Goal: Task Accomplishment & Management: Complete application form

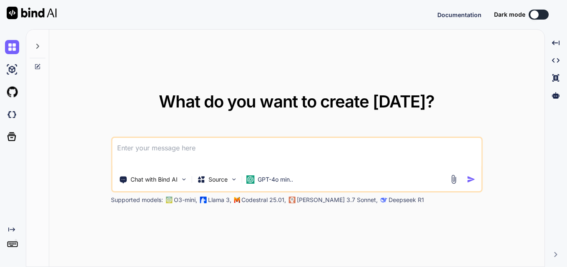
type textarea "x"
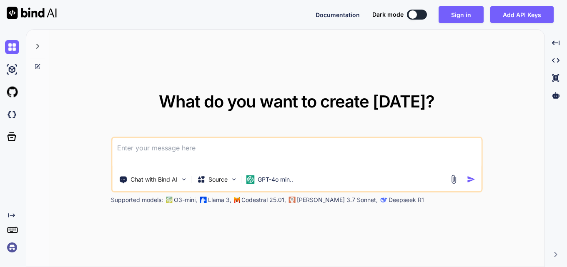
click at [192, 149] on textarea at bounding box center [296, 153] width 369 height 31
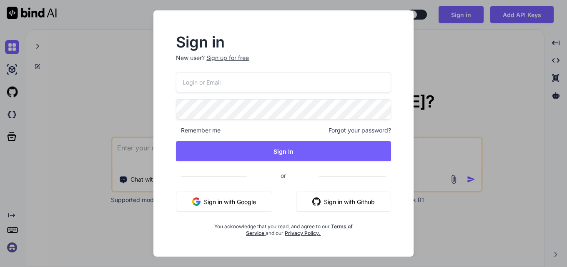
click at [227, 58] on div "Sign up for free" at bounding box center [227, 58] width 43 height 8
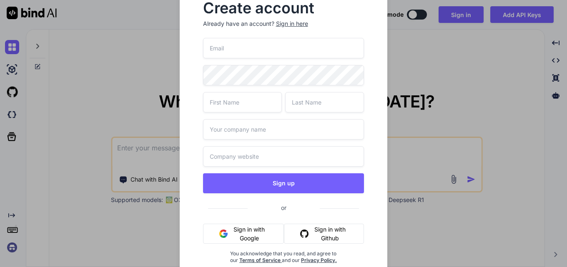
click at [235, 52] on input "email" at bounding box center [283, 48] width 161 height 20
paste input "tef94bal1z@xkxkud.com"
type input "tef94bal1z@xkxkud.com"
click at [232, 98] on input "text" at bounding box center [242, 102] width 79 height 20
type input "a"
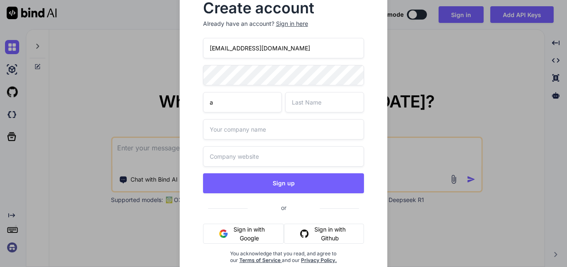
click at [300, 99] on input "text" at bounding box center [324, 102] width 79 height 20
type input "a"
click at [229, 129] on input "text" at bounding box center [283, 129] width 161 height 20
type input "a"
click at [237, 166] on input "text" at bounding box center [283, 156] width 161 height 20
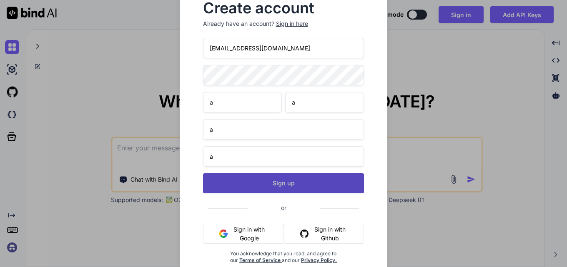
type input "a"
click at [263, 181] on button "Sign up" at bounding box center [283, 183] width 161 height 20
type textarea "x"
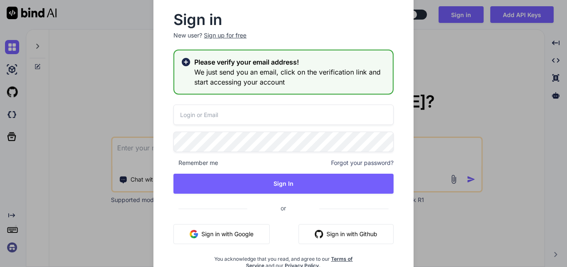
drag, startPoint x: 304, startPoint y: 119, endPoint x: 307, endPoint y: 113, distance: 6.5
click at [304, 119] on input "email" at bounding box center [283, 115] width 220 height 20
paste input "tef94bal1z@xkxkud.com"
type input "tef94bal1z@xkxkud.com"
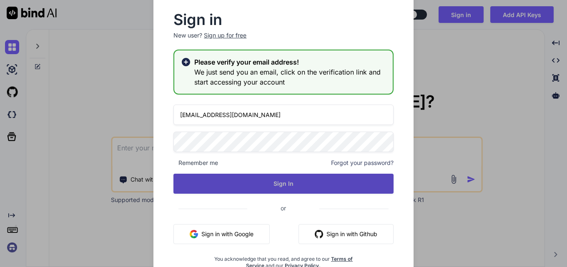
click at [324, 178] on button "Sign In" at bounding box center [283, 184] width 220 height 20
click at [262, 183] on button "Sign In" at bounding box center [283, 184] width 220 height 20
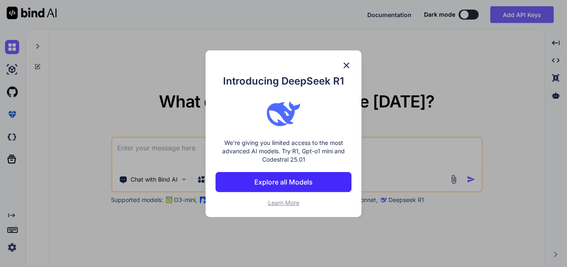
click at [344, 62] on img at bounding box center [346, 65] width 10 height 10
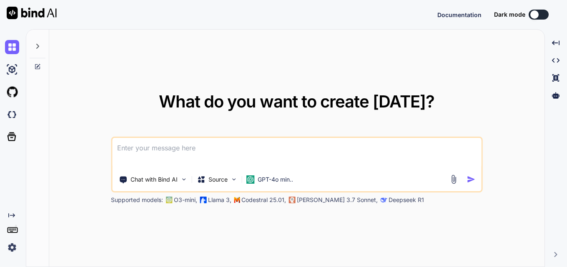
type textarea "x"
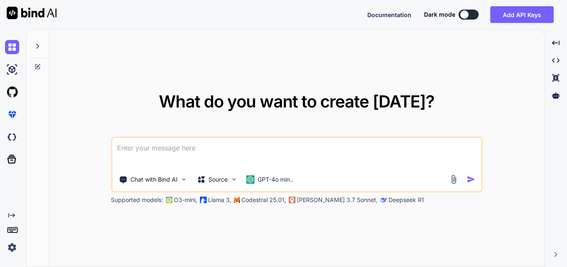
drag, startPoint x: 160, startPoint y: 150, endPoint x: 180, endPoint y: 139, distance: 23.1
click at [167, 145] on textarea at bounding box center [296, 153] width 369 height 31
click at [145, 148] on textarea at bounding box center [296, 153] width 369 height 31
paste textarea "at readableAddChunkPushByteMode (node:internal/streams/readable:510:3) at Reada…"
type textarea "at readableAddChunkPushByteMode (node:internal/streams/readable:510:3) at Reada…"
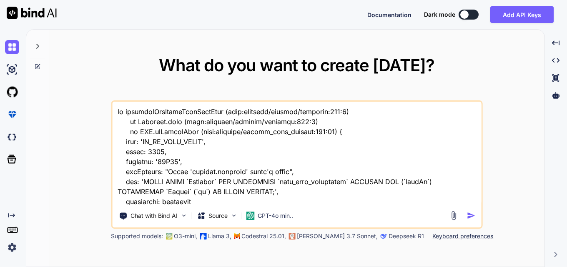
scroll to position [1862, 0]
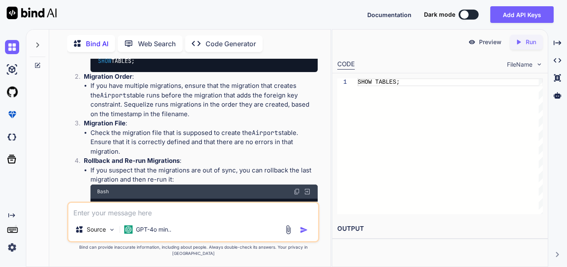
scroll to position [1542, 0]
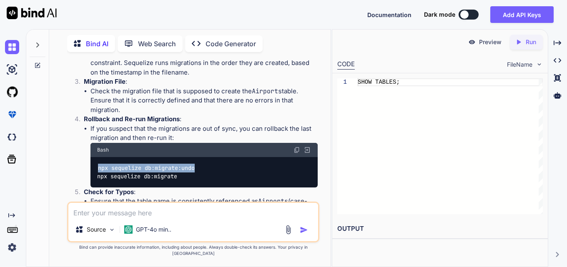
drag, startPoint x: 200, startPoint y: 157, endPoint x: 91, endPoint y: 158, distance: 109.6
click at [91, 158] on div "npx sequelize db:migrate:undo npx sequelize db:migrate" at bounding box center [203, 172] width 227 height 30
copy code "npx sequelize db:migrate:undo"
click at [151, 157] on div "npx sequelize db:migrate:undo npx sequelize db:migrate" at bounding box center [203, 172] width 227 height 30
drag, startPoint x: 196, startPoint y: 157, endPoint x: 94, endPoint y: 154, distance: 102.1
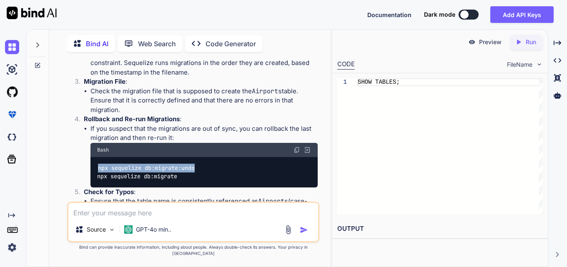
click at [94, 157] on div "npx sequelize db:migrate:undo npx sequelize db:migrate" at bounding box center [203, 172] width 227 height 30
copy code "npx sequelize db:migrate:undo"
click at [208, 157] on div "npx sequelize db:migrate:undo npx sequelize db:migrate" at bounding box center [203, 172] width 227 height 30
drag, startPoint x: 208, startPoint y: 157, endPoint x: 87, endPoint y: 150, distance: 121.1
click at [87, 150] on ul "If you suspect that the migrations are out of sync, you can rollback the last m…" at bounding box center [200, 155] width 233 height 63
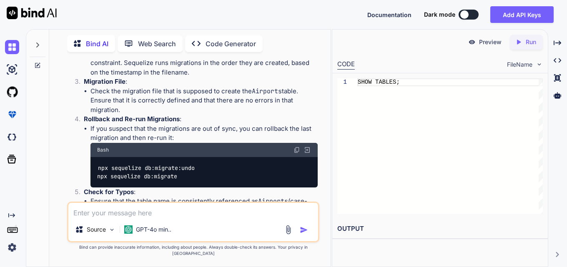
click at [241, 163] on div "npx sequelize db:migrate:undo npx sequelize db:migrate" at bounding box center [203, 172] width 227 height 30
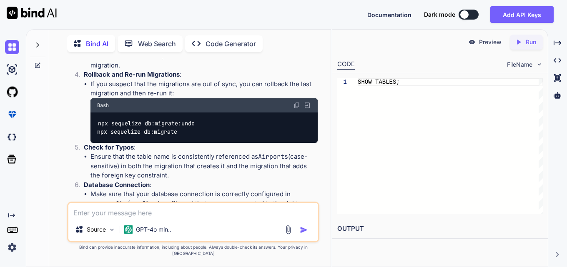
scroll to position [1584, 0]
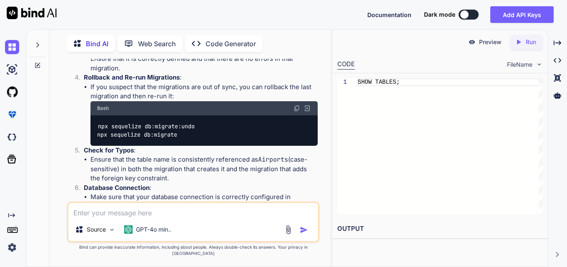
drag, startPoint x: 266, startPoint y: 176, endPoint x: 272, endPoint y: 197, distance: 22.0
click at [266, 183] on p "Database Connection :" at bounding box center [200, 188] width 233 height 10
click at [207, 218] on textarea at bounding box center [192, 210] width 249 height 15
paste textarea "const city= await City.destroy({ where:{ id:2 } })"
type textarea "x"
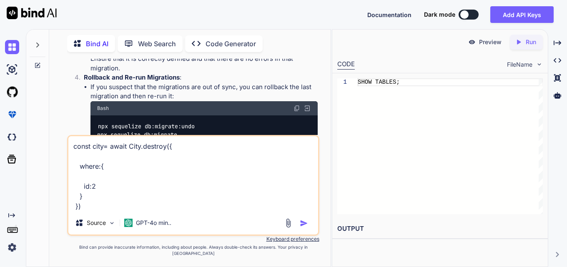
type textarea "const city= await City.destroy({ where:{ id:2 } })"
drag, startPoint x: 90, startPoint y: 214, endPoint x: 61, endPoint y: 138, distance: 81.5
click at [61, 138] on div "You Bind AI The error message you're encountering indicates that the migration …" at bounding box center [193, 163] width 275 height 208
type textarea "x"
